Goal: Task Accomplishment & Management: Use online tool/utility

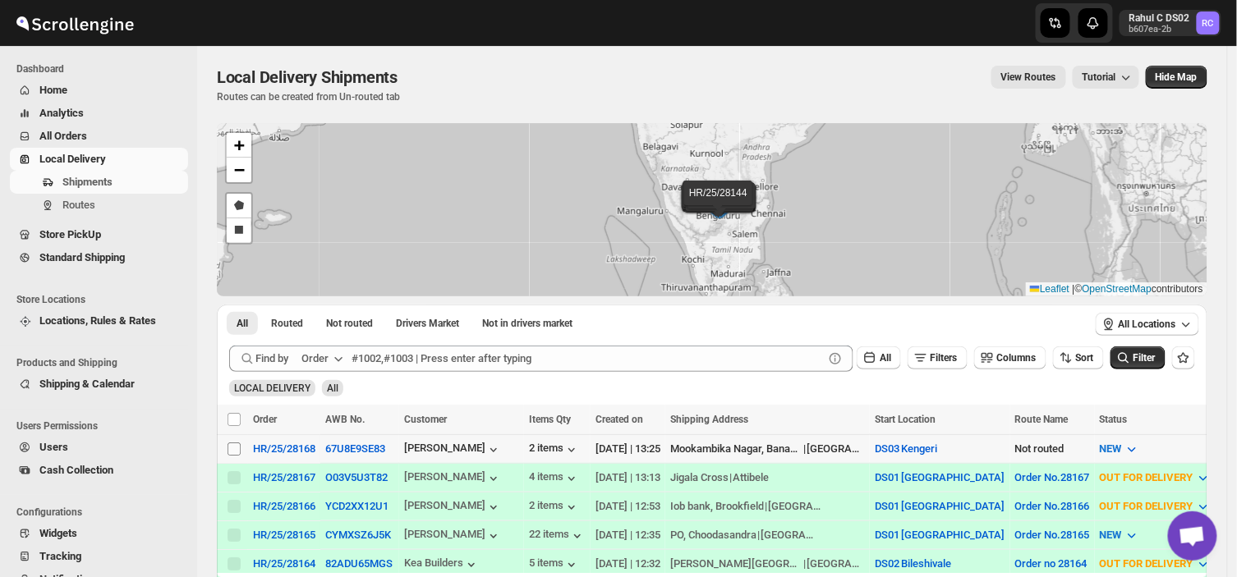
click at [237, 449] on input "Select shipment" at bounding box center [234, 449] width 13 height 13
checkbox input "true"
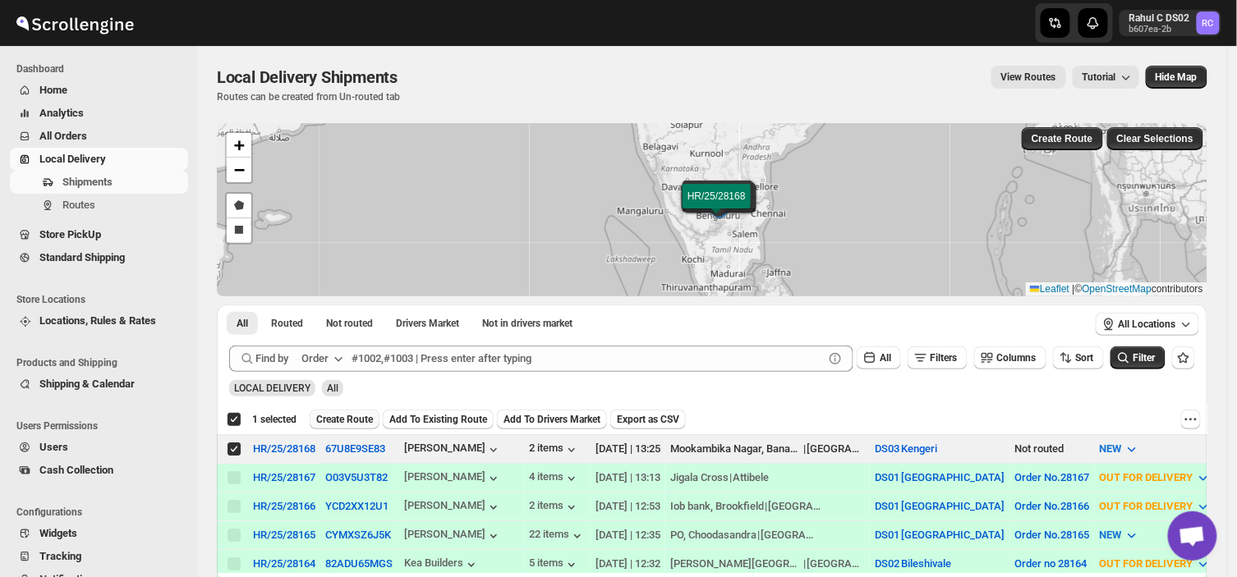
click at [329, 414] on span "Create Route" at bounding box center [344, 419] width 57 height 13
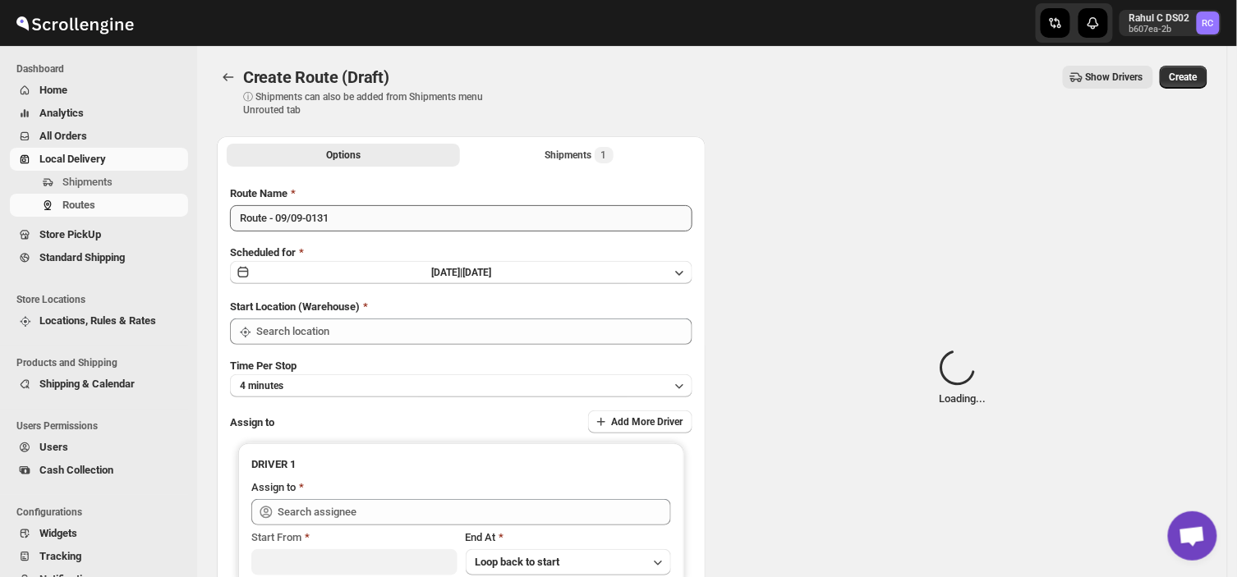
type input "DS03 Kengeri"
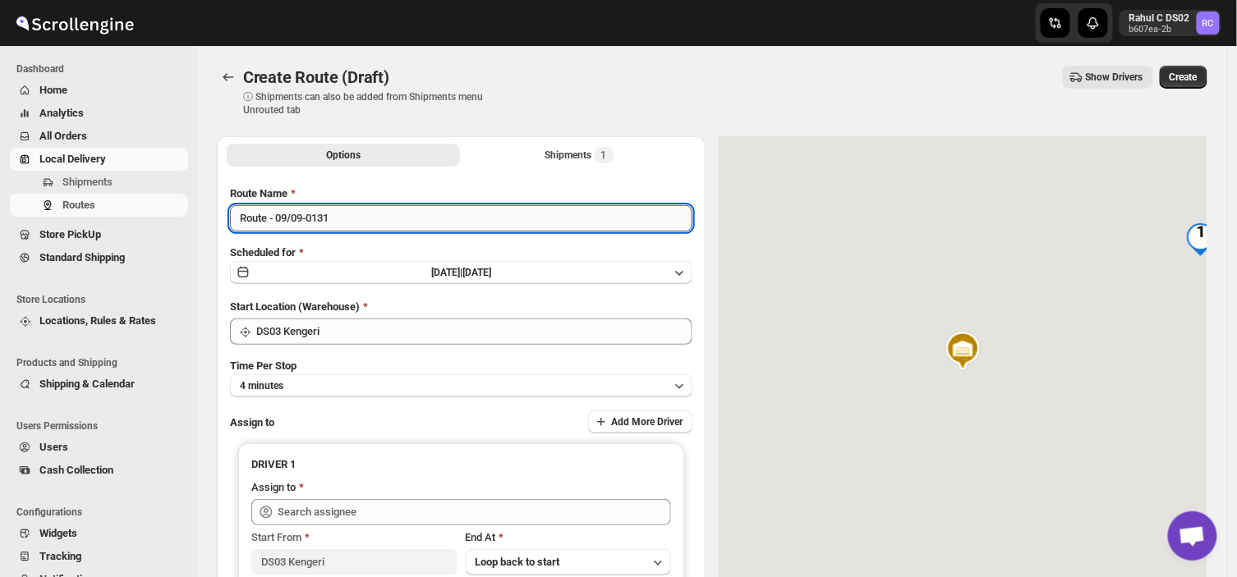
click at [345, 219] on input "Route - 09/09-0131" at bounding box center [461, 218] width 462 height 26
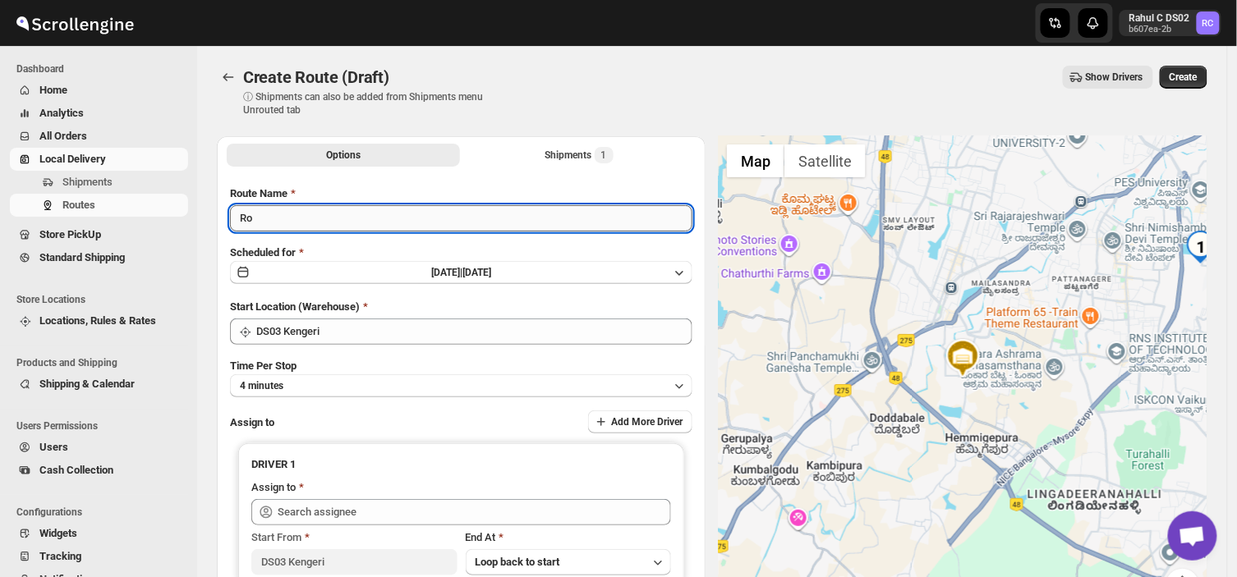
type input "R"
type input "P"
type input "Order no 28168"
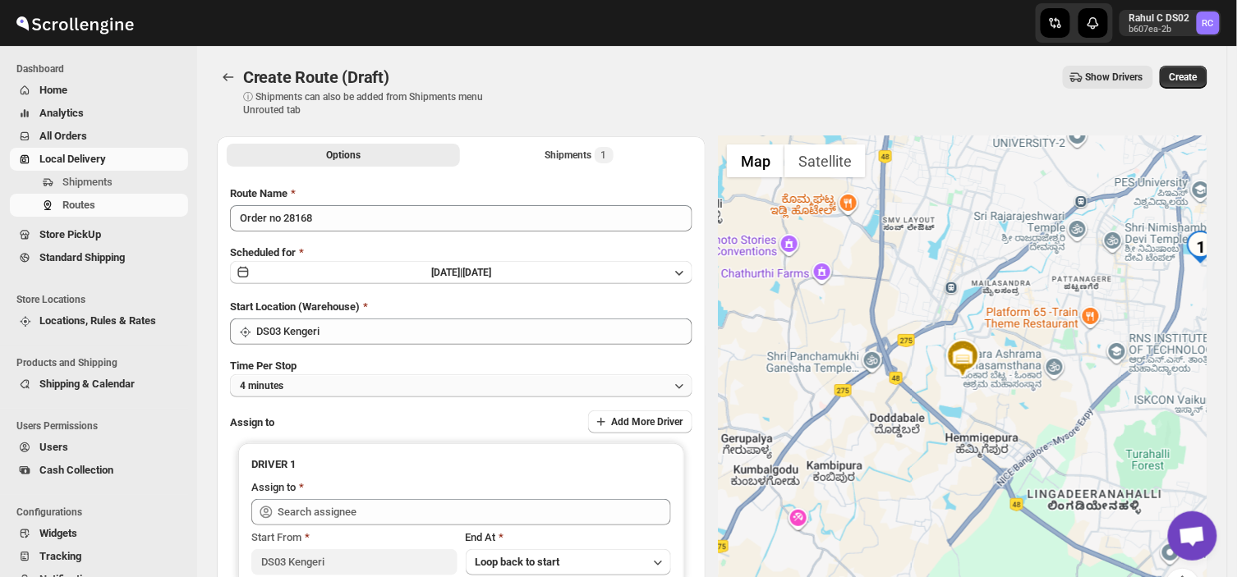
click at [313, 383] on button "4 minutes" at bounding box center [461, 386] width 462 height 23
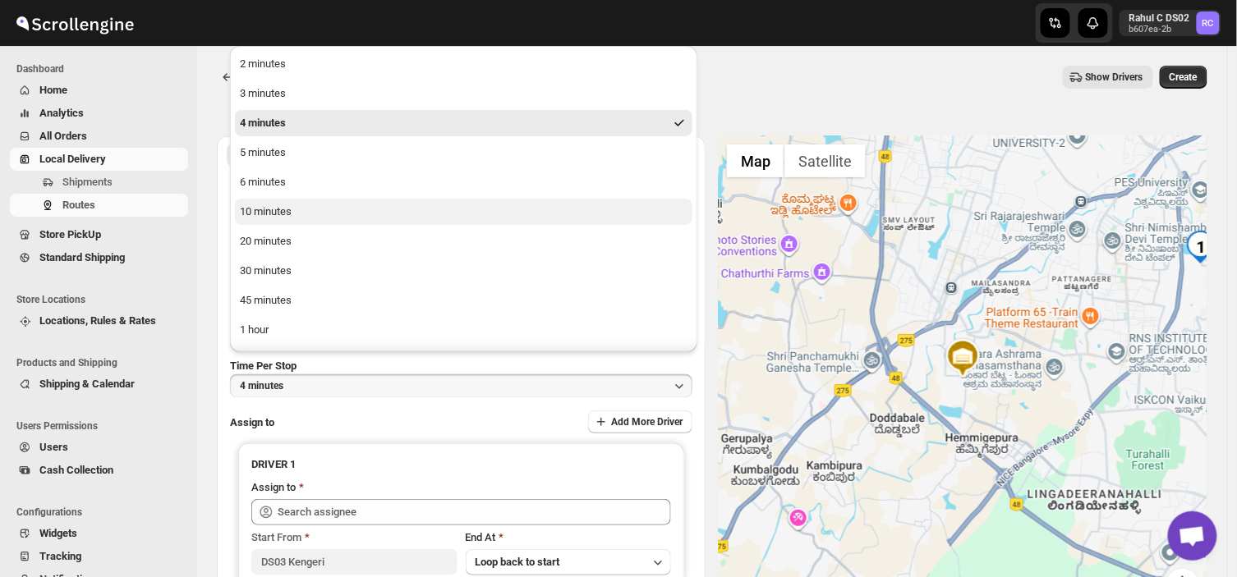
click at [286, 206] on div "10 minutes" at bounding box center [266, 212] width 52 height 16
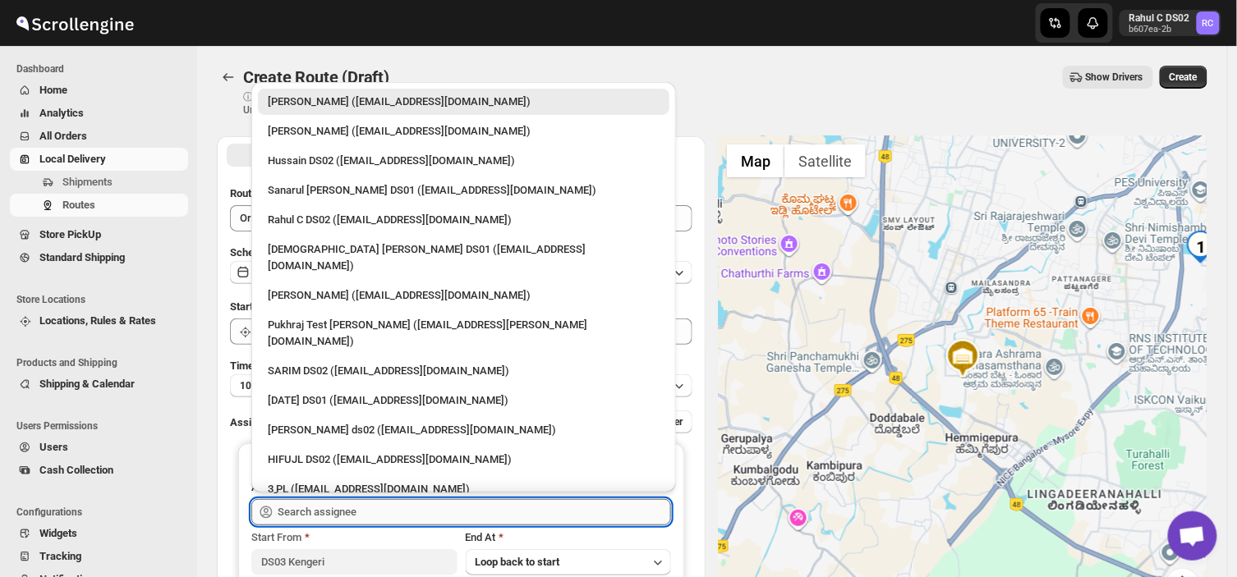
click at [356, 516] on input "text" at bounding box center [474, 512] width 393 height 26
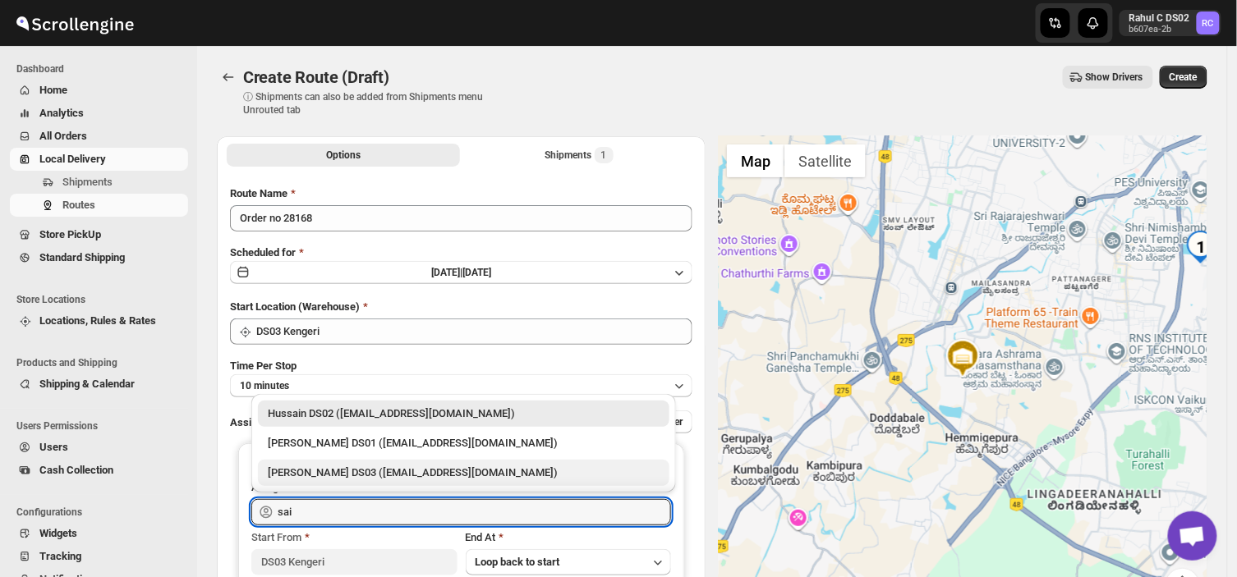
click at [364, 469] on div "[PERSON_NAME] DS03 ([EMAIL_ADDRESS][DOMAIN_NAME])" at bounding box center [464, 473] width 392 height 16
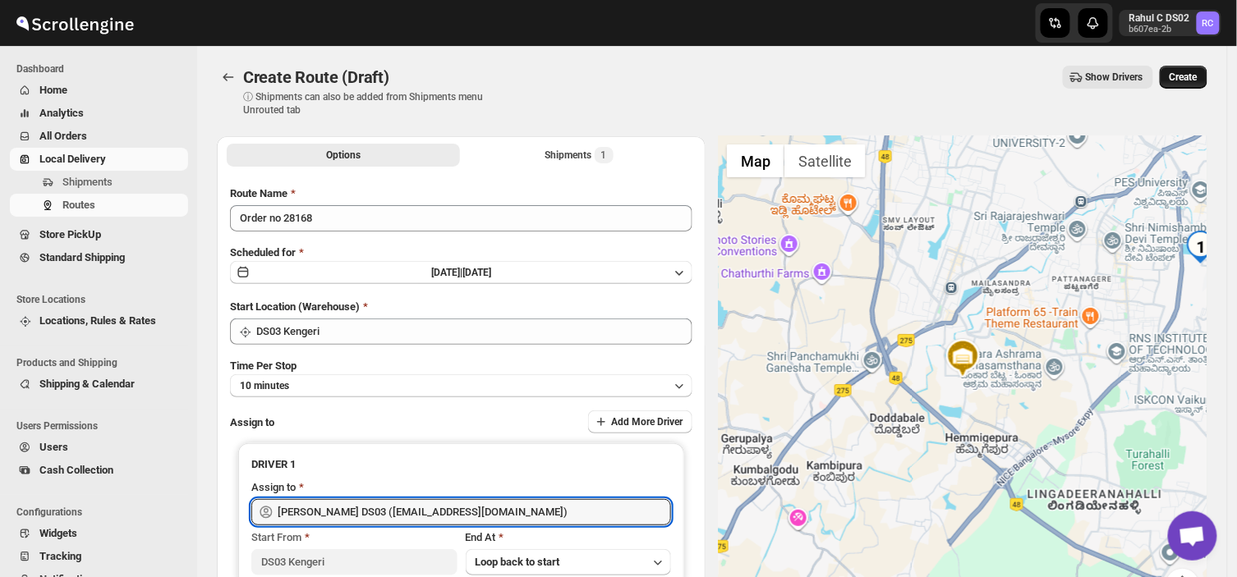
type input "[PERSON_NAME] DS03 ([EMAIL_ADDRESS][DOMAIN_NAME])"
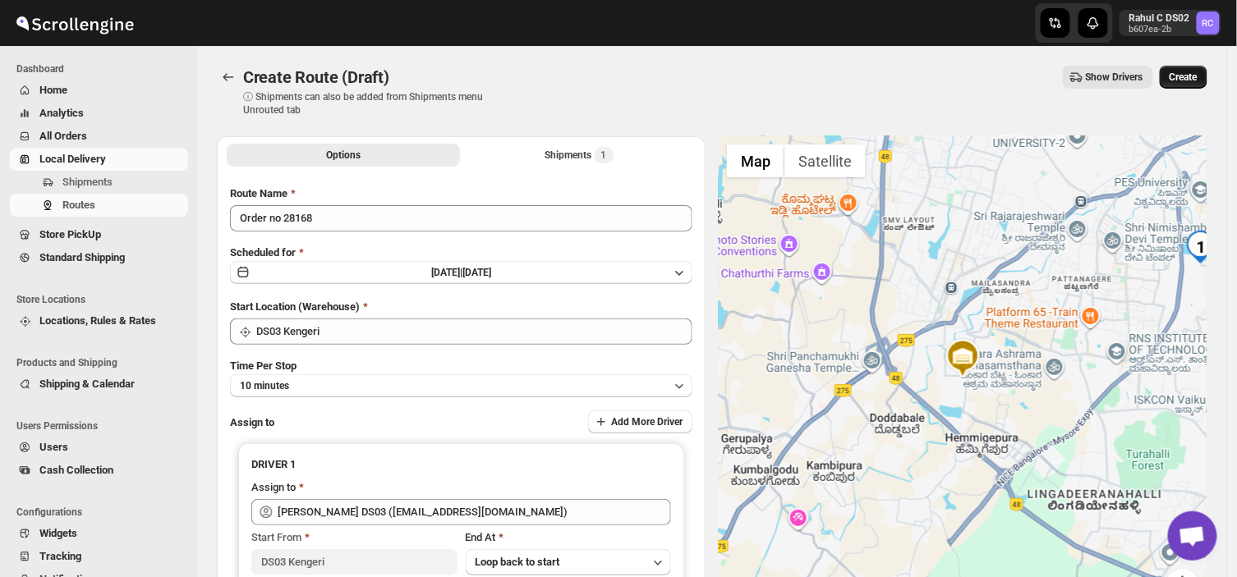
click at [1195, 71] on span "Create" at bounding box center [1184, 77] width 28 height 13
